Goal: Information Seeking & Learning: Learn about a topic

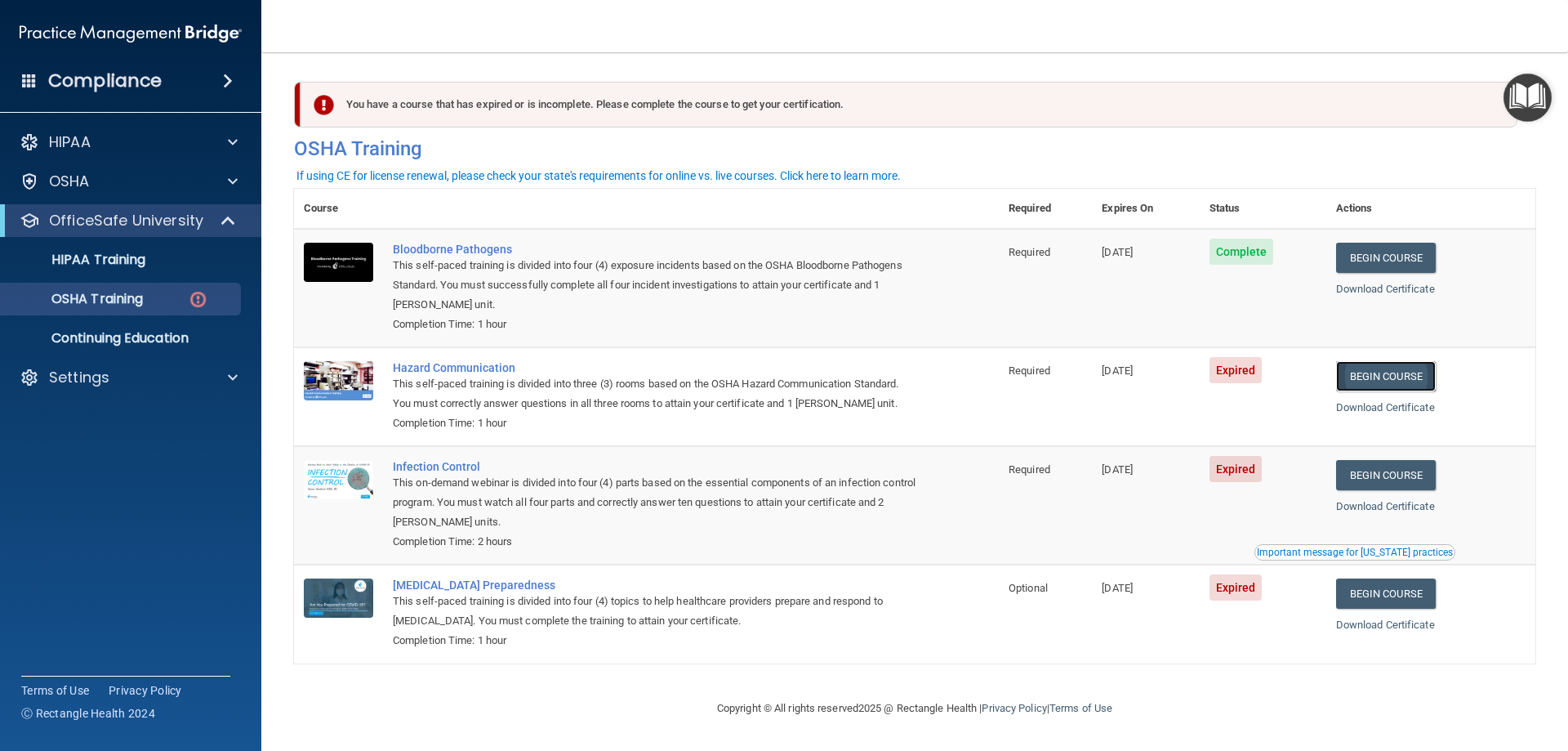
click at [1395, 380] on link "Begin Course" at bounding box center [1385, 376] width 99 height 30
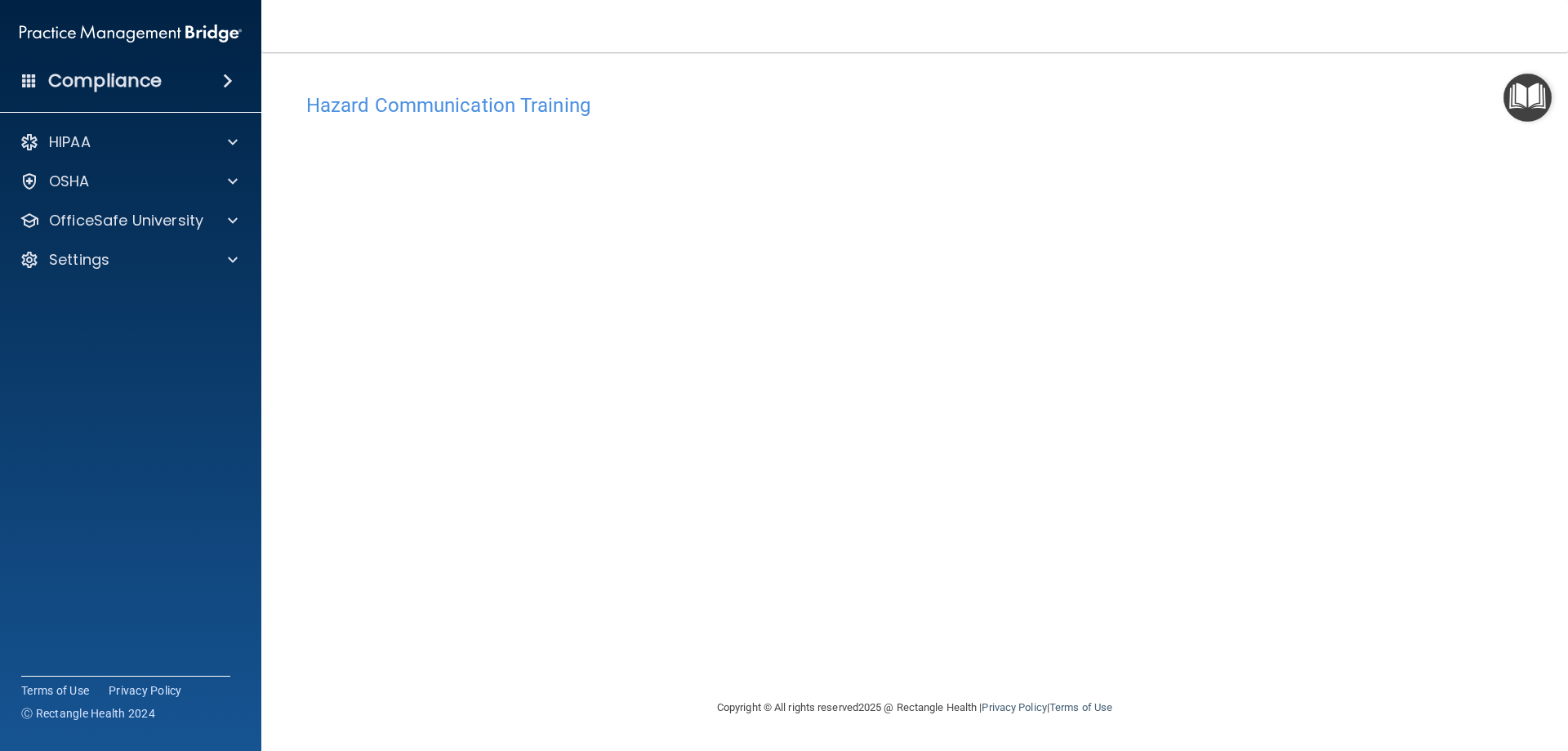
click at [789, 93] on div "Hazard Communication Training" at bounding box center [915, 105] width 1241 height 40
click at [183, 223] on p "OfficeSafe University" at bounding box center [126, 220] width 155 height 19
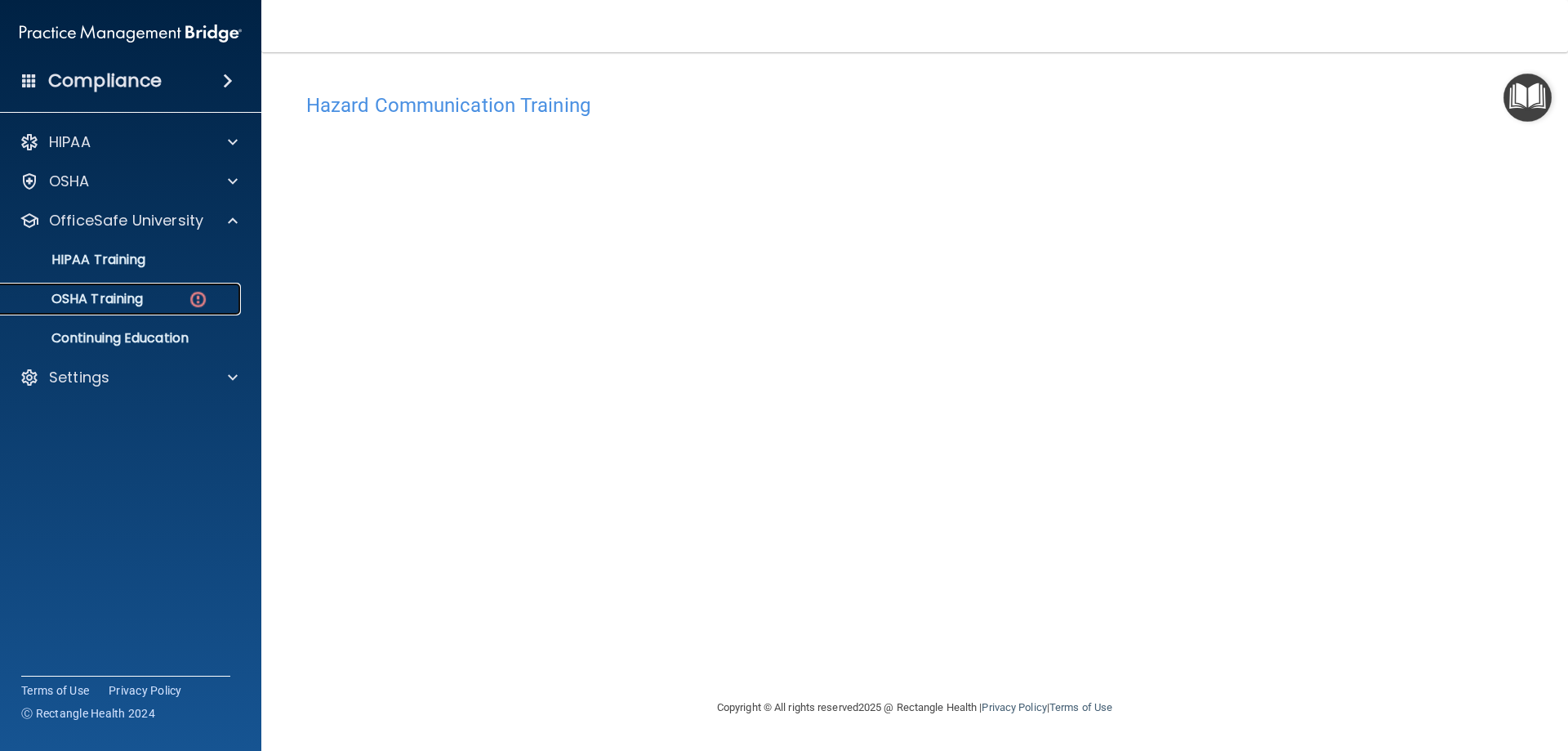
click at [150, 311] on link "OSHA Training" at bounding box center [111, 299] width 257 height 32
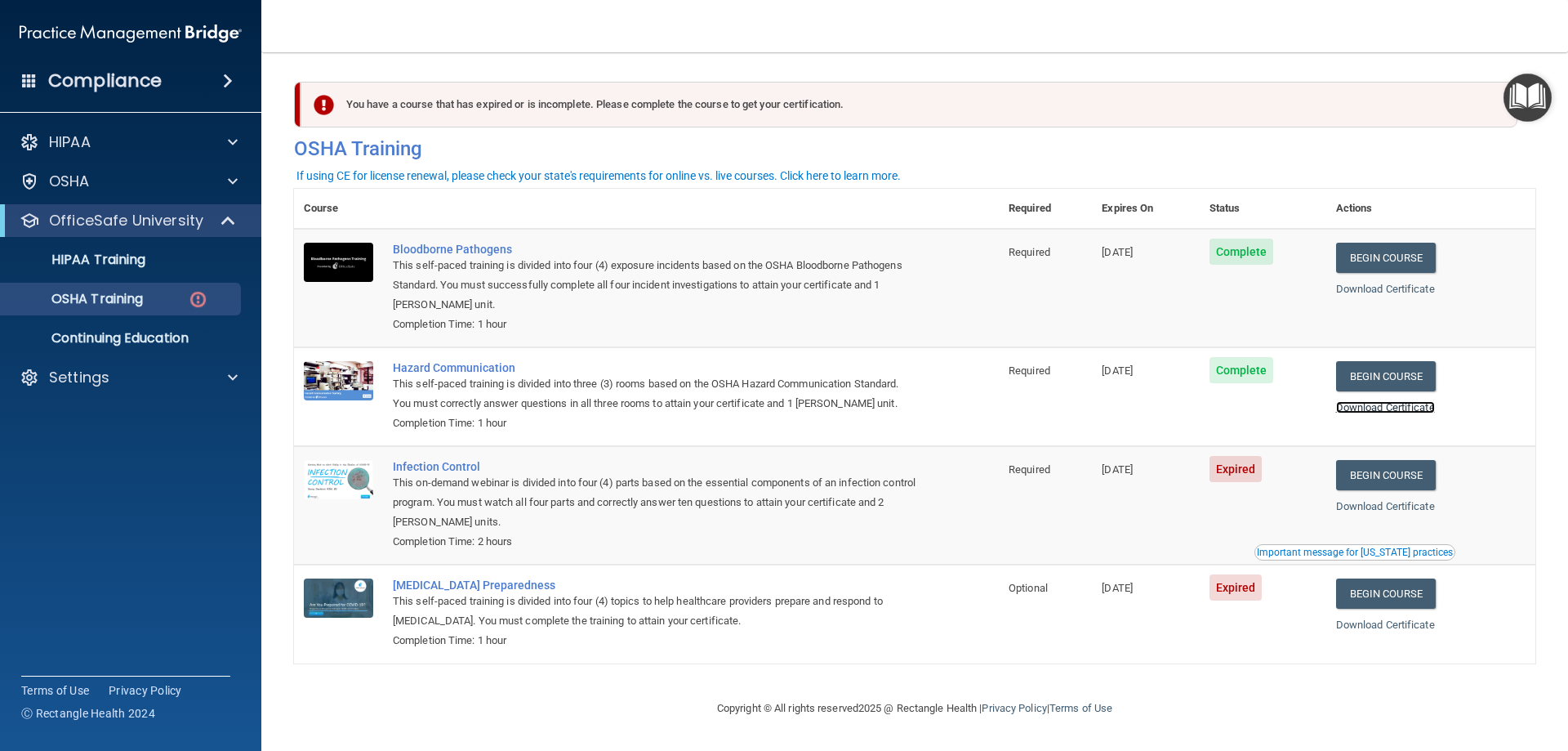
click at [1401, 410] on link "Download Certificate" at bounding box center [1385, 408] width 99 height 12
click at [1413, 469] on link "Begin Course" at bounding box center [1385, 475] width 99 height 30
